Goal: Register for event/course

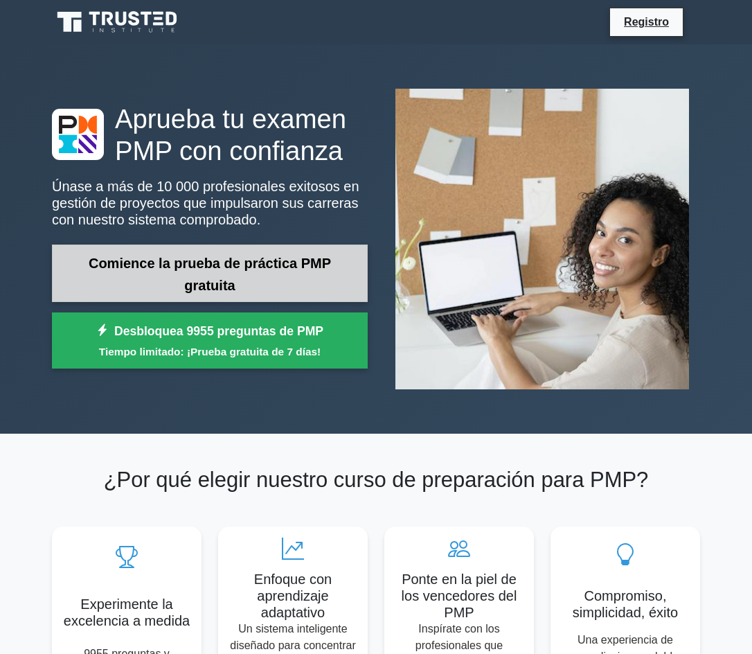
click at [236, 271] on link "Comience la prueba de práctica PMP gratuita" at bounding box center [210, 273] width 316 height 57
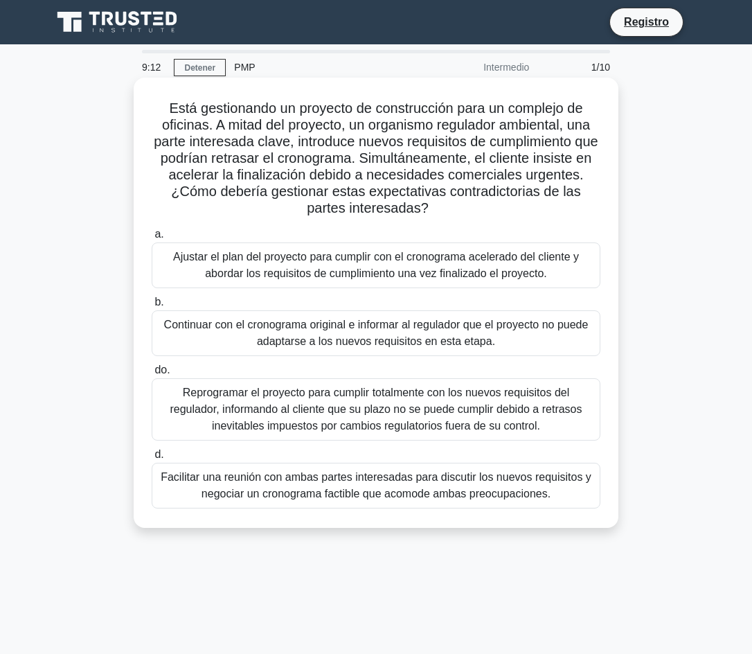
click at [339, 499] on font "Facilitar una reunión con ambas partes interesadas para discutir los nuevos req…" at bounding box center [376, 485] width 431 height 28
click at [152, 459] on input "d. Facilitar una reunión con ambas partes interesadas para discutir los nuevos …" at bounding box center [152, 454] width 0 height 9
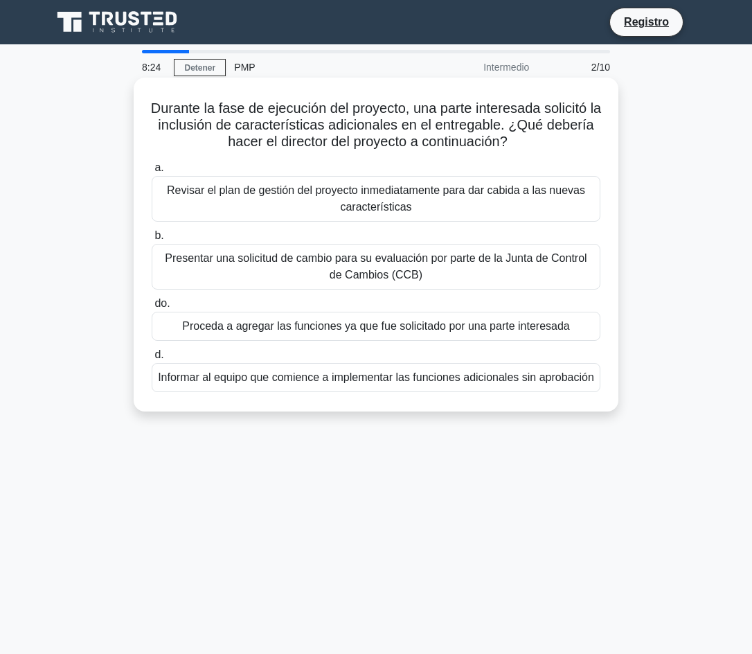
click at [279, 271] on font "Presentar una solicitud de cambio para su evaluación por parte de la Junta de C…" at bounding box center [376, 266] width 436 height 33
click at [152, 240] on input "b. Presentar una solicitud de cambio para su evaluación por parte de la Junta d…" at bounding box center [152, 235] width 0 height 9
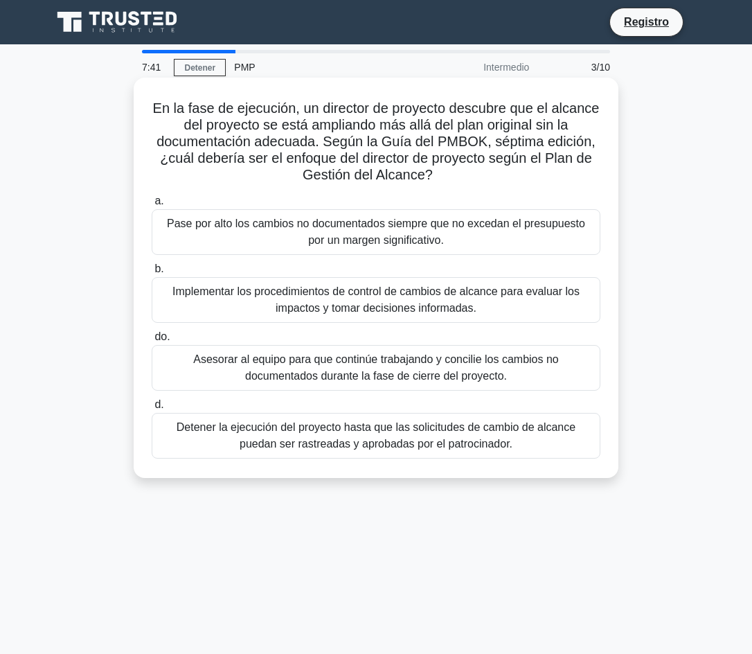
click at [246, 314] on font "Implementar los procedimientos de control de cambios de alcance para evaluar lo…" at bounding box center [376, 299] width 436 height 33
click at [152, 274] on input "b. Implementar los procedimientos de control de cambios de alcance para evaluar…" at bounding box center [152, 269] width 0 height 9
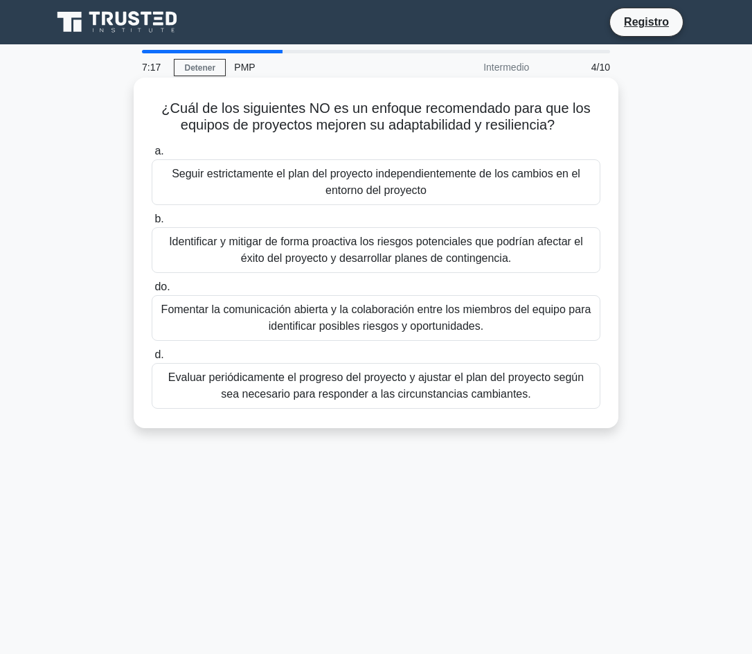
click at [248, 188] on font "Seguir estrictamente el plan del proyecto independientemente de los cambios en …" at bounding box center [376, 182] width 436 height 33
click at [152, 156] on input "a. Seguir estrictamente el plan del proyecto independientemente de los cambios …" at bounding box center [152, 151] width 0 height 9
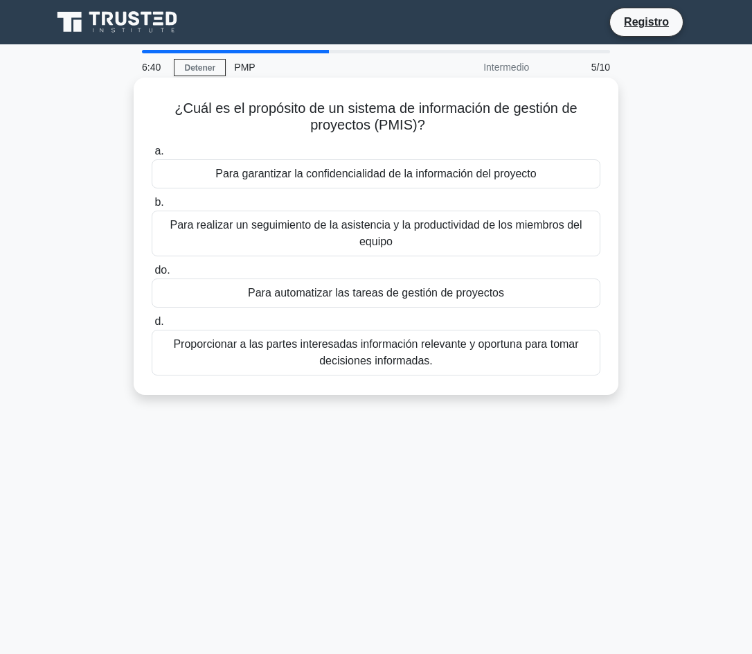
click at [263, 242] on font "Para realizar un seguimiento de la asistencia y la productividad de los miembro…" at bounding box center [376, 233] width 436 height 33
click at [152, 207] on input "b. Para realizar un seguimiento de la asistencia y la productividad de los miem…" at bounding box center [152, 202] width 0 height 9
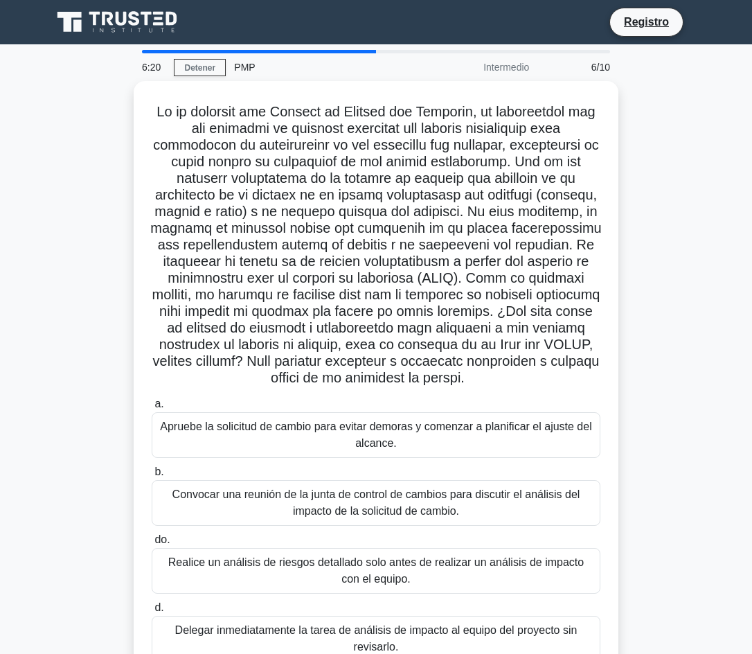
click at [664, 170] on div ".spinner_0XTQ{transform-origin:center;animation:spinner_y6GP .75s linear infini…" at bounding box center [376, 389] width 665 height 616
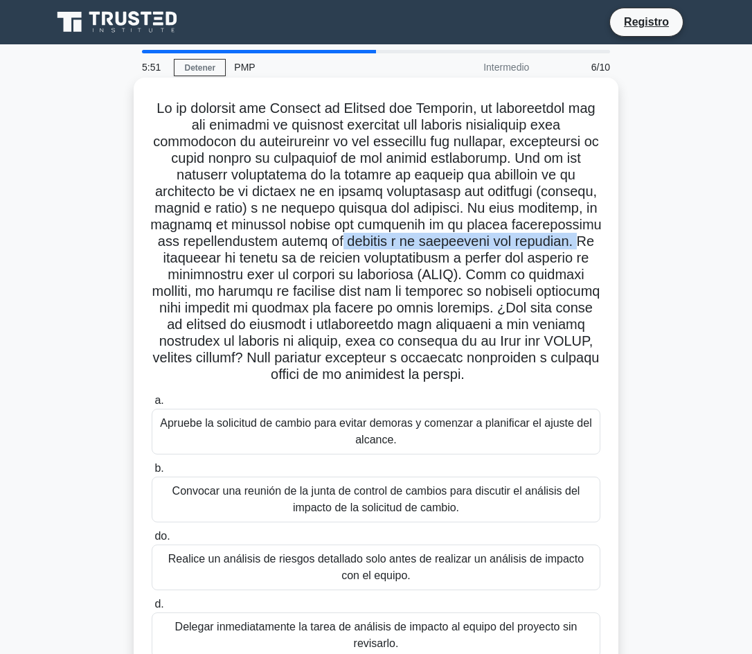
drag, startPoint x: 325, startPoint y: 242, endPoint x: 568, endPoint y: 243, distance: 243.1
click at [568, 243] on font at bounding box center [375, 240] width 451 height 281
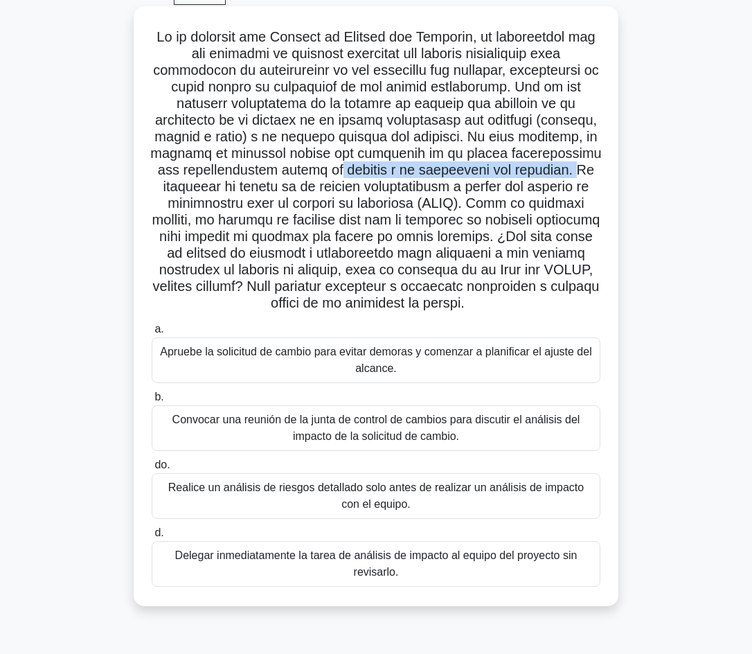
scroll to position [94, 0]
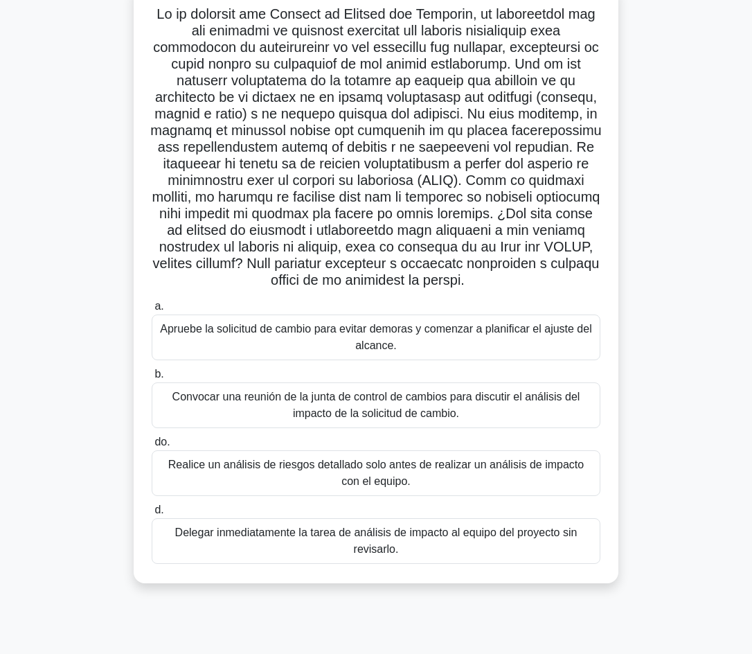
click at [272, 411] on font "Convocar una reunión de la junta de control de cambios para discutir el análisi…" at bounding box center [376, 405] width 436 height 33
click at [152, 379] on input "b. Convocar una reunión de la junta de control de cambios para discutir el anál…" at bounding box center [152, 374] width 0 height 9
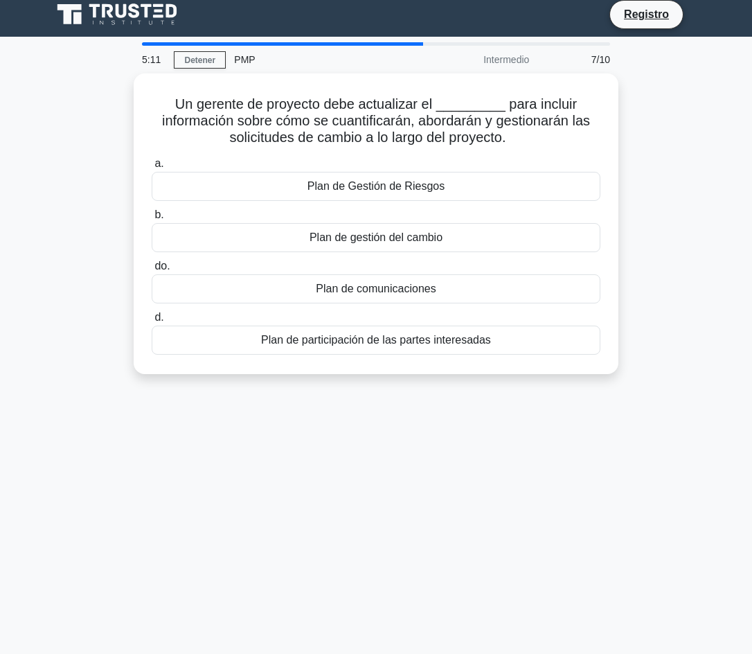
scroll to position [0, 0]
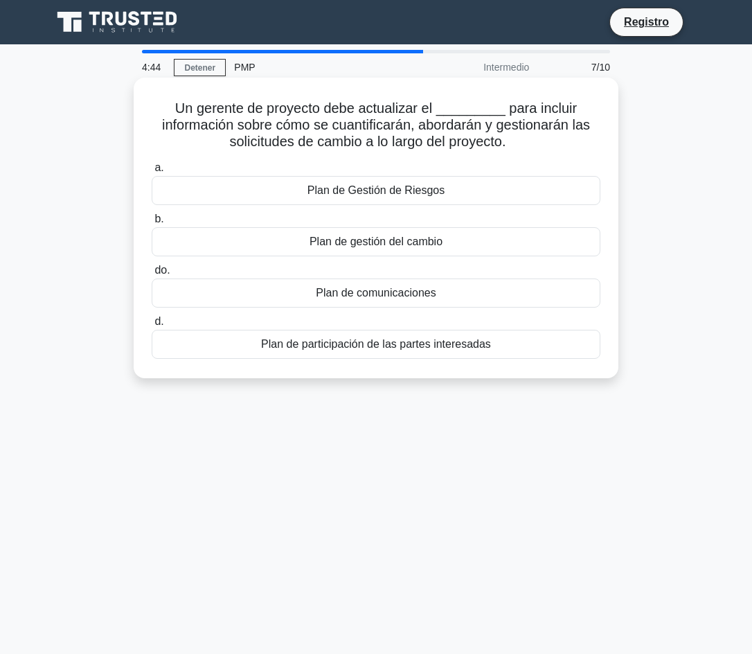
click at [440, 245] on font "Plan de gestión del cambio" at bounding box center [376, 242] width 133 height 12
click at [152, 224] on input "b. Plan de gestión del cambio" at bounding box center [152, 219] width 0 height 9
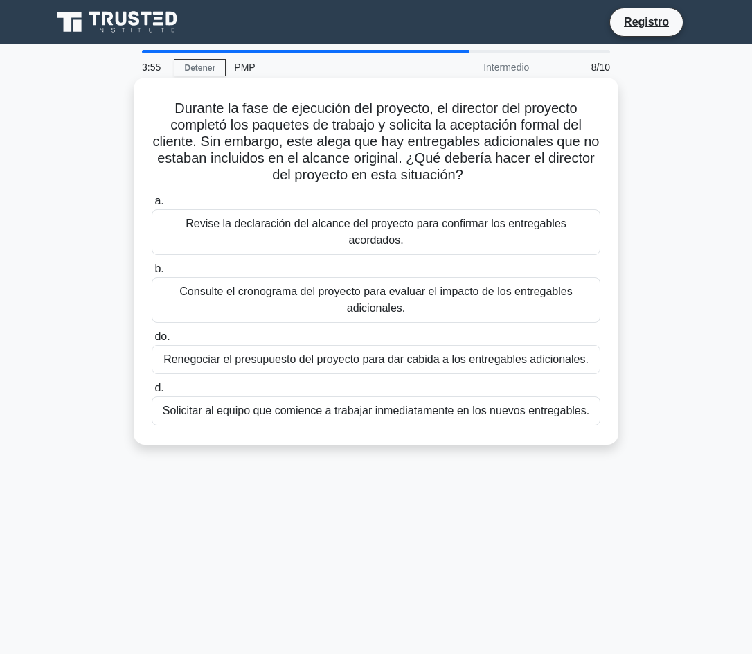
click at [314, 227] on font "Revise la declaración del alcance del proyecto para confirmar los entregables a…" at bounding box center [376, 231] width 381 height 28
click at [152, 206] on input "a. Revise la declaración del alcance del proyecto para confirmar los entregable…" at bounding box center [152, 201] width 0 height 9
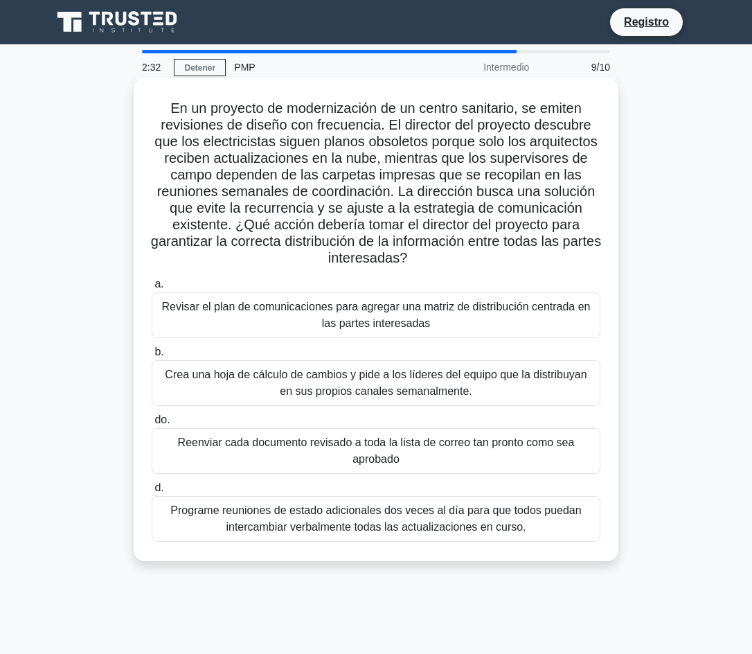
click at [310, 311] on font "Revisar el plan de comunicaciones para agregar una matriz de distribución centr…" at bounding box center [375, 315] width 429 height 28
click at [152, 289] on input "a. Revisar el plan de comunicaciones para agregar una matriz de distribución ce…" at bounding box center [152, 284] width 0 height 9
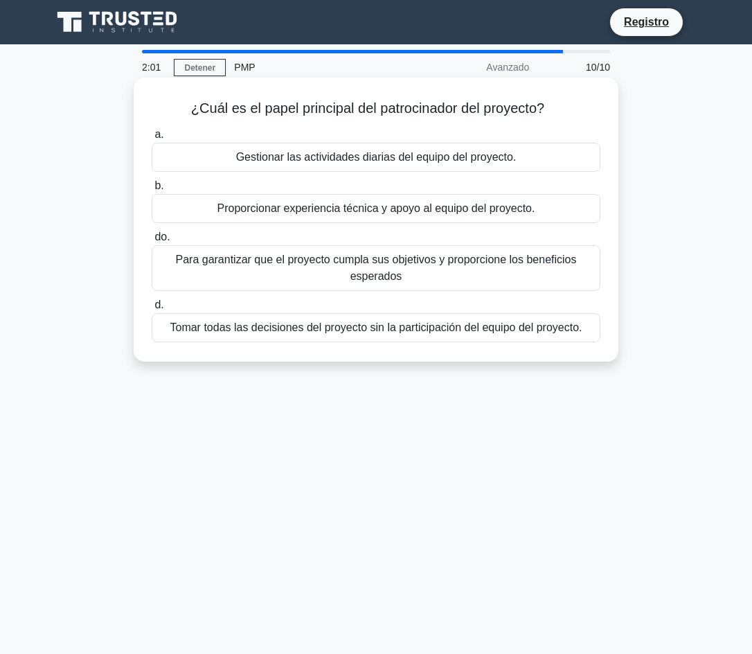
click at [380, 275] on font "Para garantizar que el proyecto cumpla sus objetivos y proporcione los benefici…" at bounding box center [376, 268] width 401 height 28
click at [152, 242] on input "do. Para garantizar que el proyecto cumpla sus objetivos y proporcione los bene…" at bounding box center [152, 237] width 0 height 9
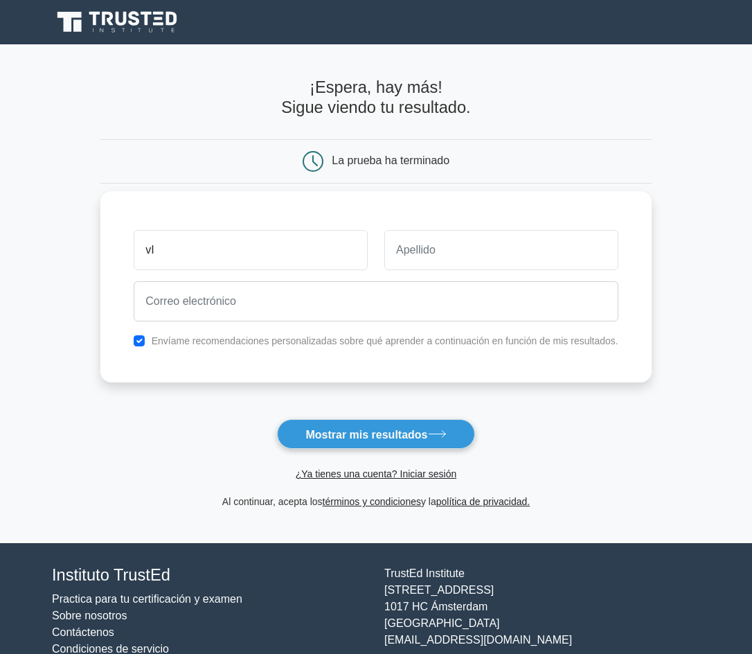
type input "v"
type input "Vivi"
click at [450, 261] on input "text" at bounding box center [501, 250] width 234 height 40
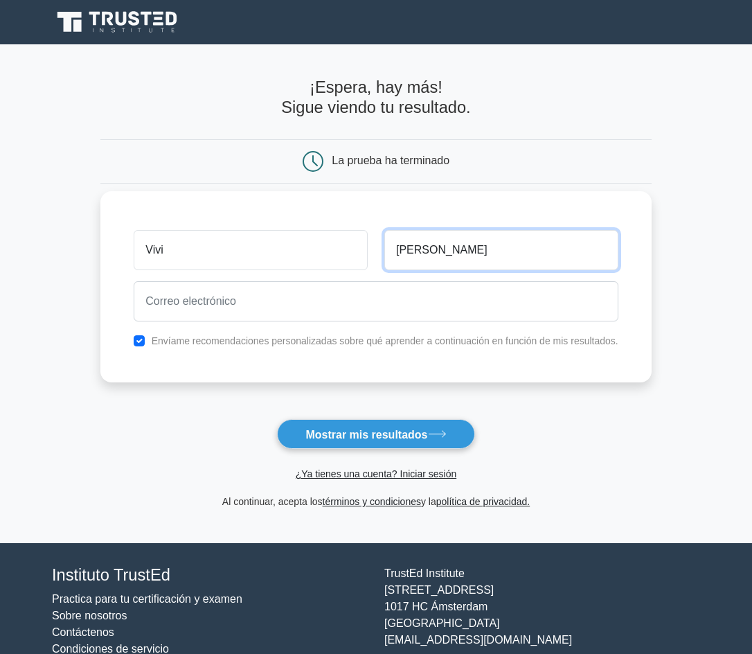
type input "[PERSON_NAME]"
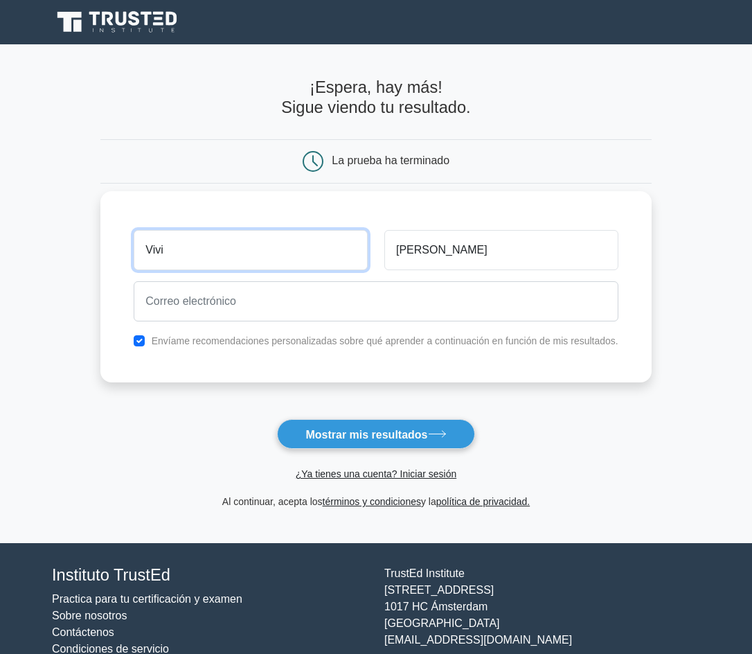
click at [292, 248] on input "Vivi" at bounding box center [251, 250] width 234 height 40
type input "[PERSON_NAME]"
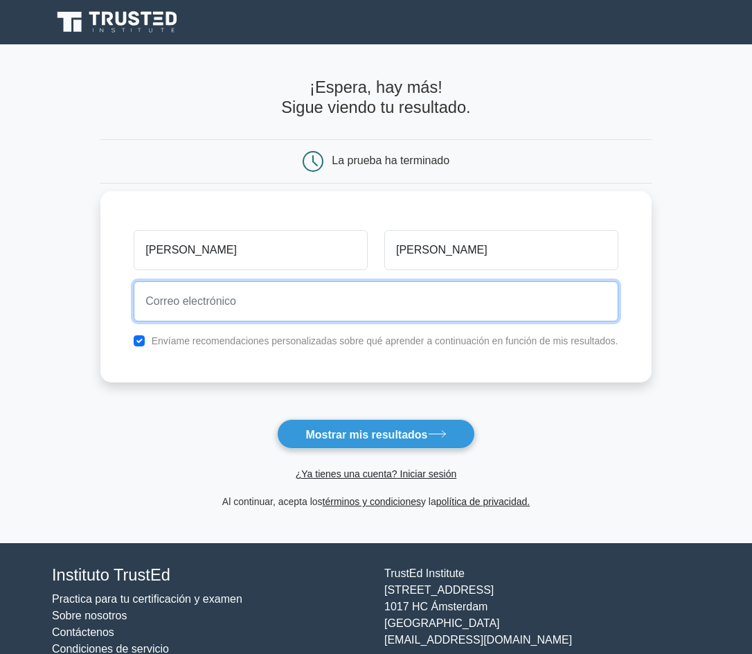
click at [236, 296] on input "email" at bounding box center [376, 301] width 484 height 40
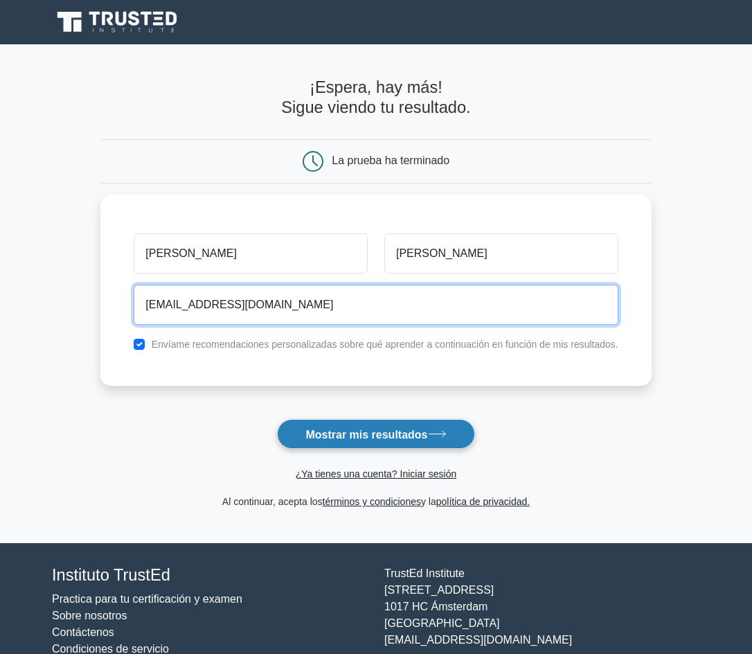
type input "[EMAIL_ADDRESS][DOMAIN_NAME]"
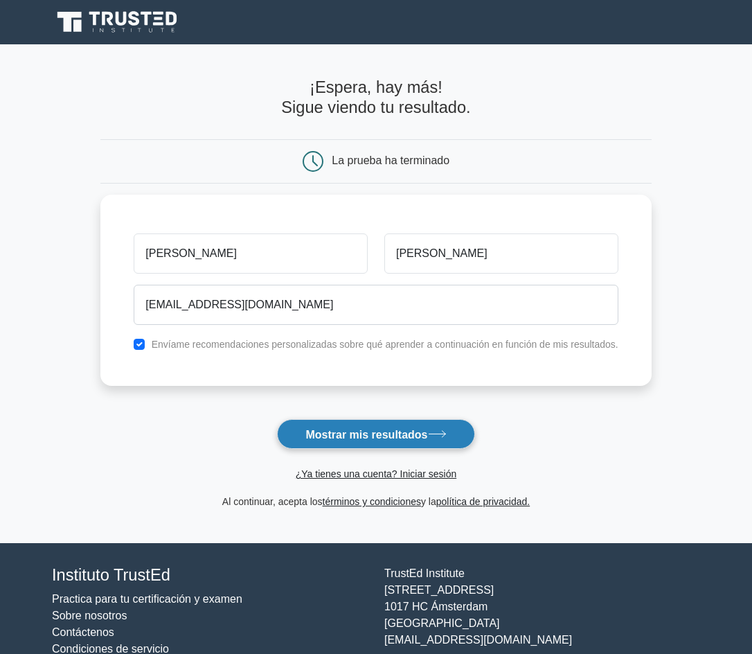
click at [375, 437] on font "Mostrar mis resultados" at bounding box center [366, 434] width 122 height 12
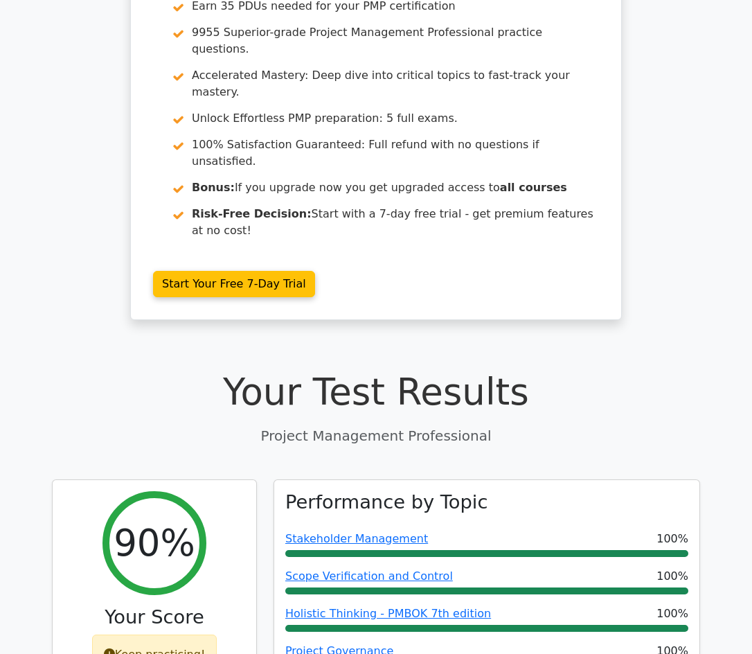
scroll to position [139, 0]
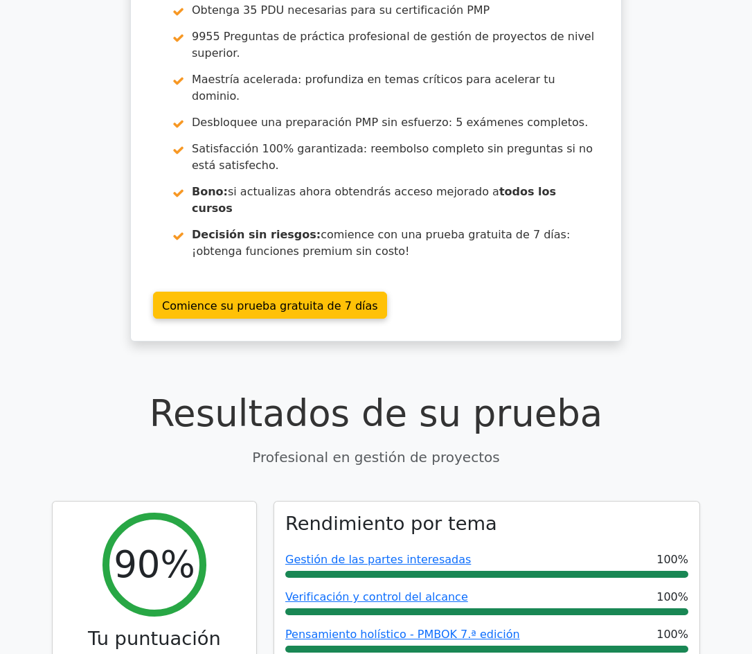
click at [677, 297] on div "Hazte Premium Paquete de preparación para profesionales en gestión de proyectos…" at bounding box center [376, 137] width 752 height 441
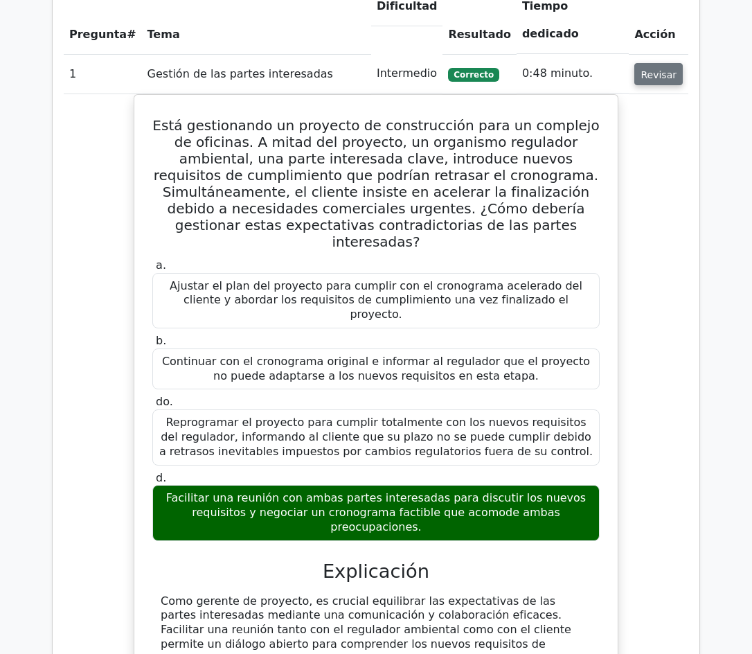
scroll to position [1039, 0]
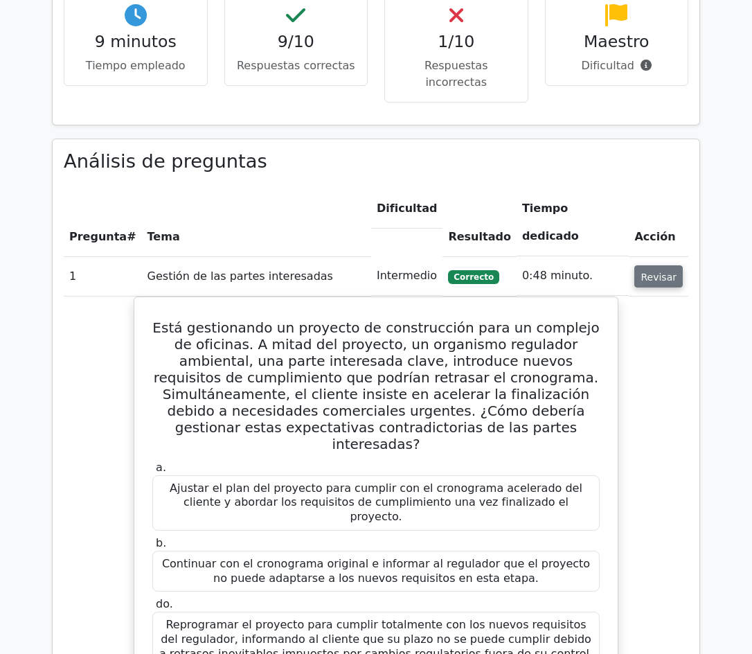
click at [650, 271] on font "Revisar" at bounding box center [659, 276] width 36 height 11
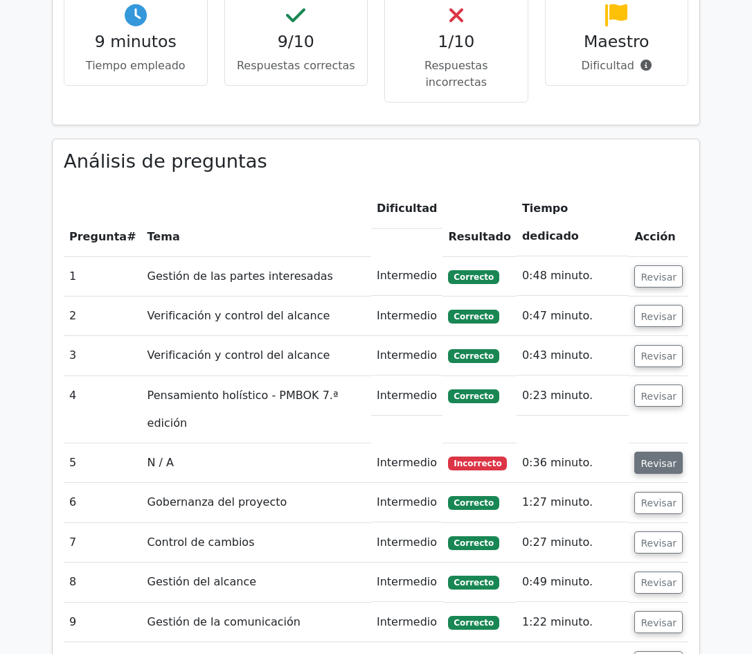
click at [650, 457] on font "Revisar" at bounding box center [659, 462] width 36 height 11
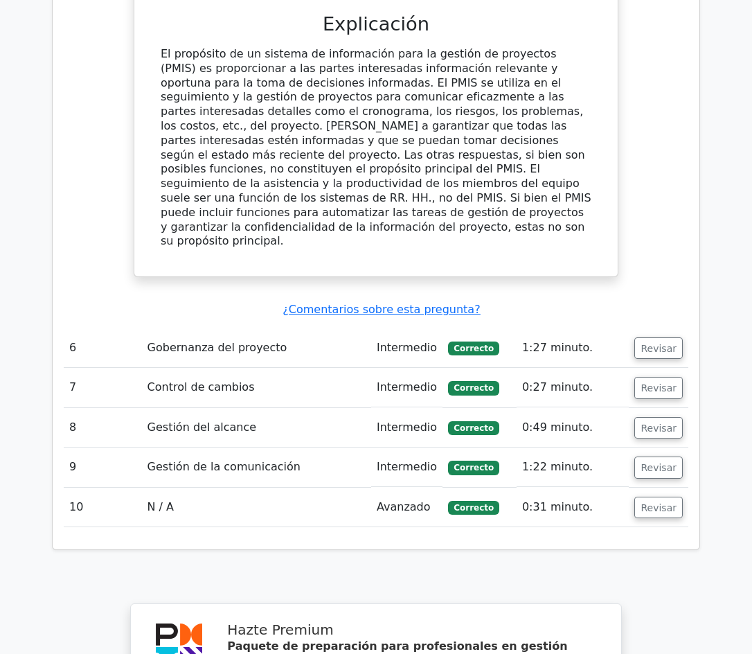
scroll to position [1801, 0]
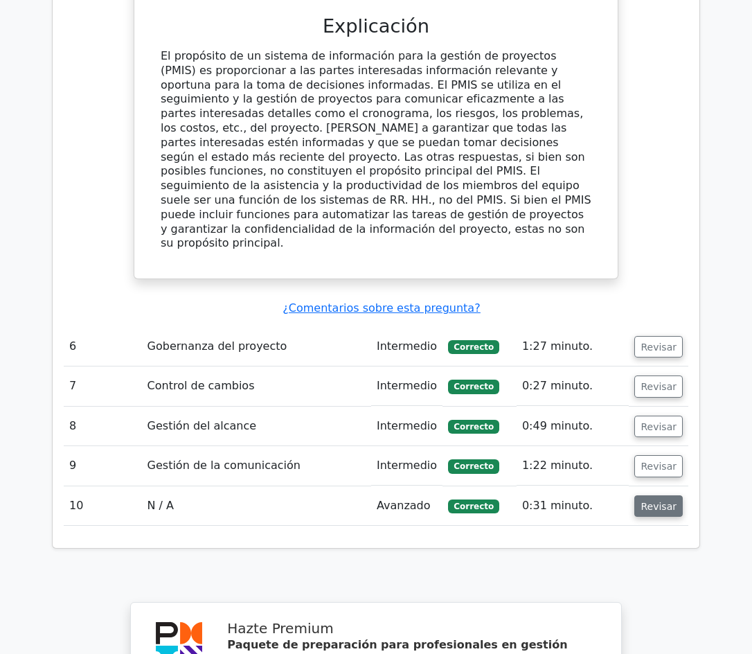
click at [648, 500] on font "Revisar" at bounding box center [659, 505] width 36 height 11
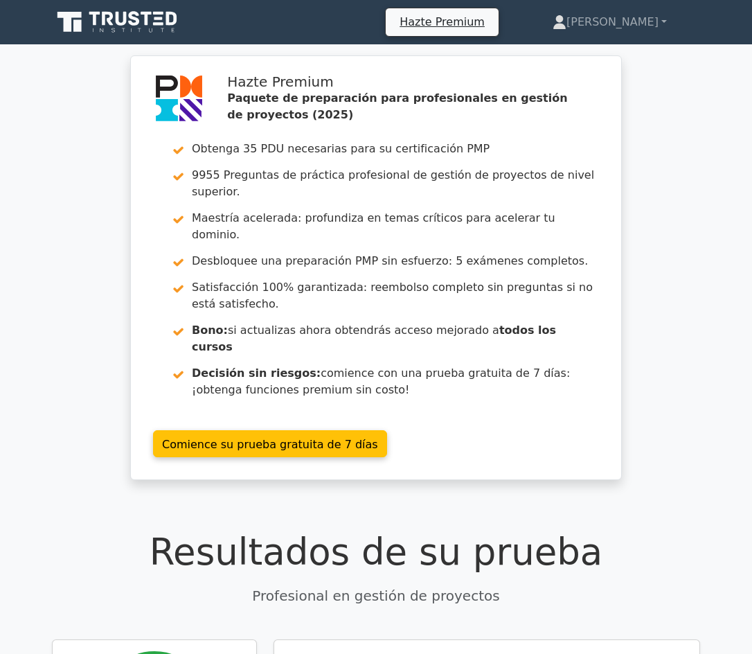
scroll to position [0, 0]
